Goal: Task Accomplishment & Management: Use online tool/utility

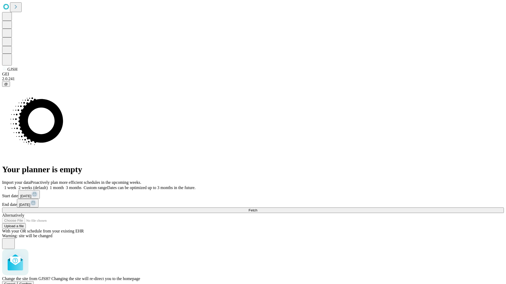
click at [32, 282] on span "Confirm" at bounding box center [25, 284] width 12 height 4
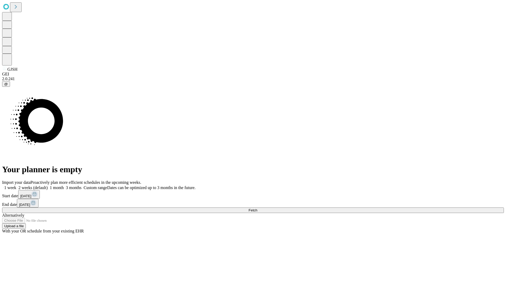
click at [16, 186] on label "1 week" at bounding box center [9, 188] width 14 height 4
click at [257, 209] on span "Fetch" at bounding box center [252, 211] width 9 height 4
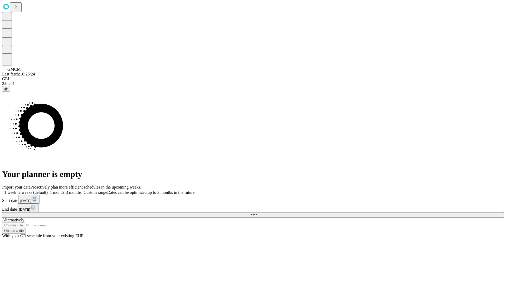
click at [16, 190] on label "1 week" at bounding box center [9, 192] width 14 height 4
click at [257, 213] on span "Fetch" at bounding box center [252, 215] width 9 height 4
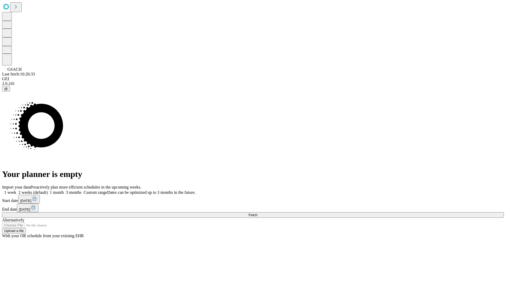
click at [16, 190] on label "1 week" at bounding box center [9, 192] width 14 height 4
click at [257, 213] on span "Fetch" at bounding box center [252, 215] width 9 height 4
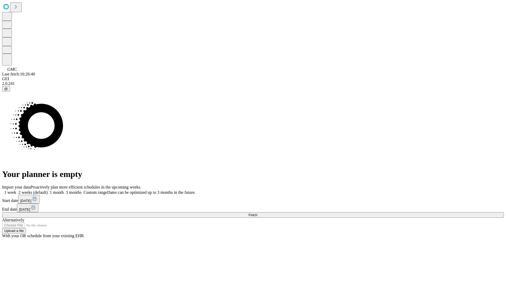
click at [16, 190] on label "1 week" at bounding box center [9, 192] width 14 height 4
click at [257, 213] on span "Fetch" at bounding box center [252, 215] width 9 height 4
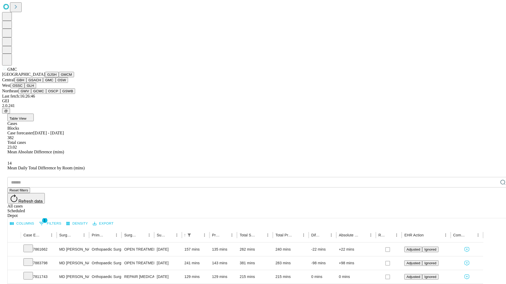
click at [56, 83] on button "OSW" at bounding box center [62, 80] width 13 height 6
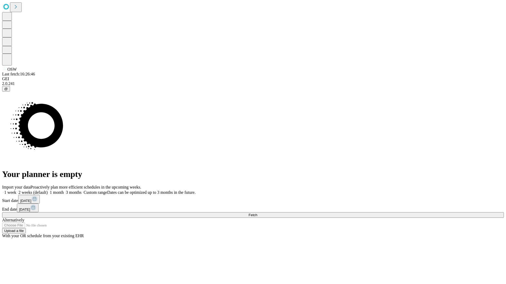
click at [16, 190] on label "1 week" at bounding box center [9, 192] width 14 height 4
click at [257, 213] on span "Fetch" at bounding box center [252, 215] width 9 height 4
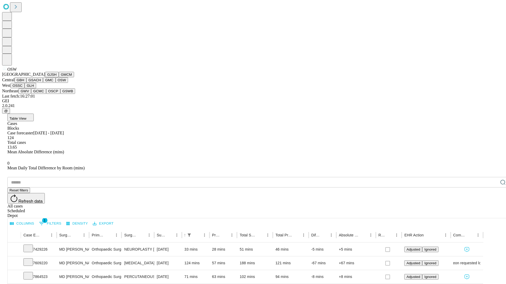
click at [25, 89] on button "OSSC" at bounding box center [18, 86] width 14 height 6
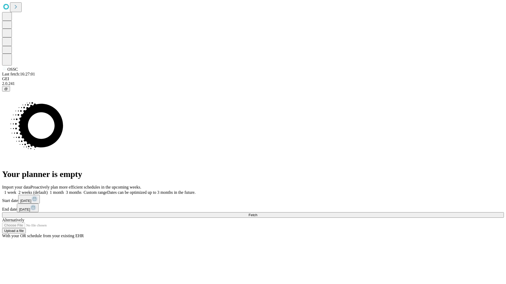
click at [16, 190] on label "1 week" at bounding box center [9, 192] width 14 height 4
click at [257, 213] on span "Fetch" at bounding box center [252, 215] width 9 height 4
click at [16, 190] on label "1 week" at bounding box center [9, 192] width 14 height 4
click at [257, 213] on span "Fetch" at bounding box center [252, 215] width 9 height 4
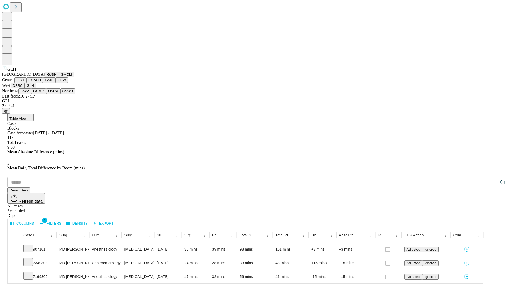
click at [31, 94] on button "GWV" at bounding box center [24, 92] width 13 height 6
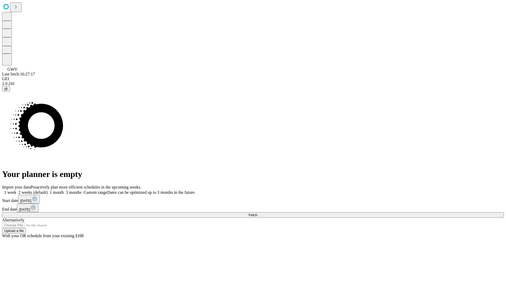
click at [16, 190] on label "1 week" at bounding box center [9, 192] width 14 height 4
click at [257, 213] on span "Fetch" at bounding box center [252, 215] width 9 height 4
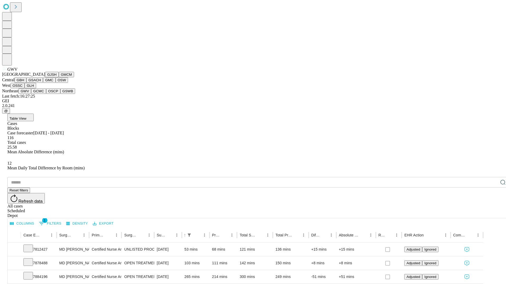
click at [41, 94] on button "GCMC" at bounding box center [38, 92] width 15 height 6
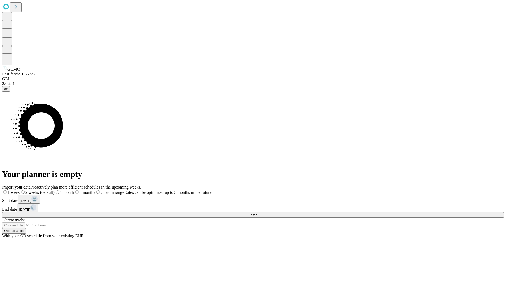
click at [257, 213] on span "Fetch" at bounding box center [252, 215] width 9 height 4
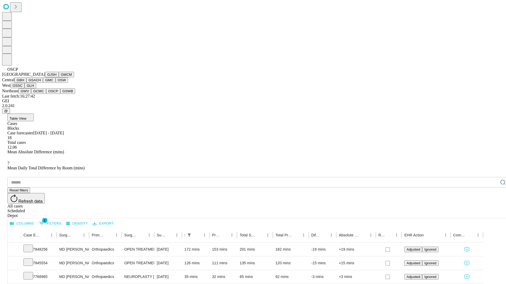
click at [60, 94] on button "GSWB" at bounding box center [67, 92] width 15 height 6
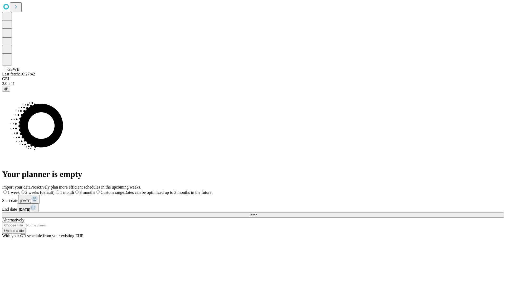
click at [20, 190] on label "1 week" at bounding box center [11, 192] width 18 height 4
click at [257, 213] on span "Fetch" at bounding box center [252, 215] width 9 height 4
